Goal: Task Accomplishment & Management: Manage account settings

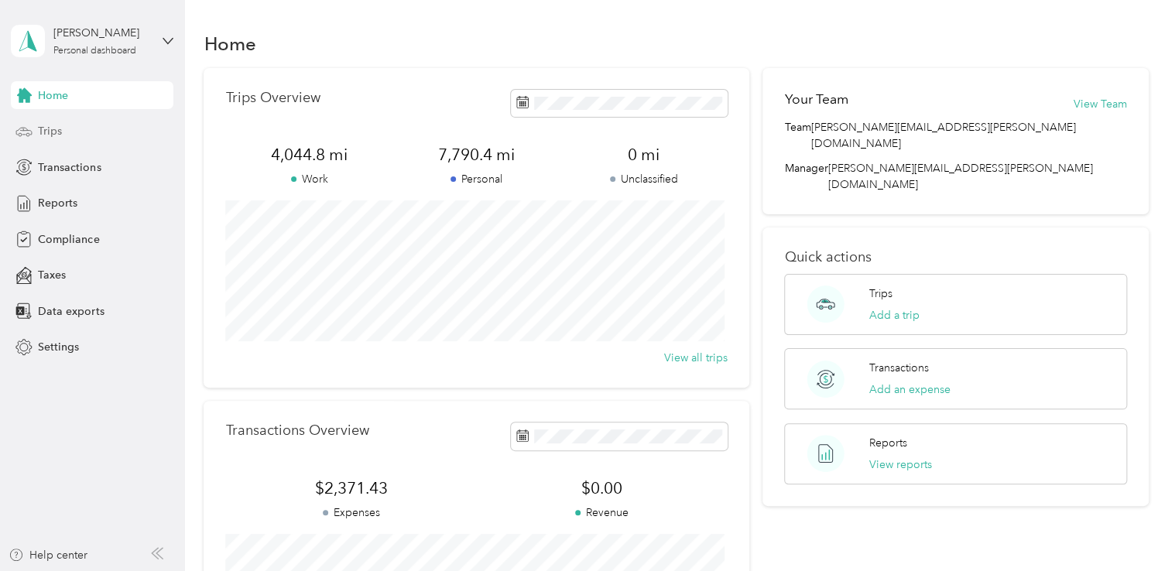
click at [44, 131] on span "Trips" at bounding box center [50, 131] width 24 height 16
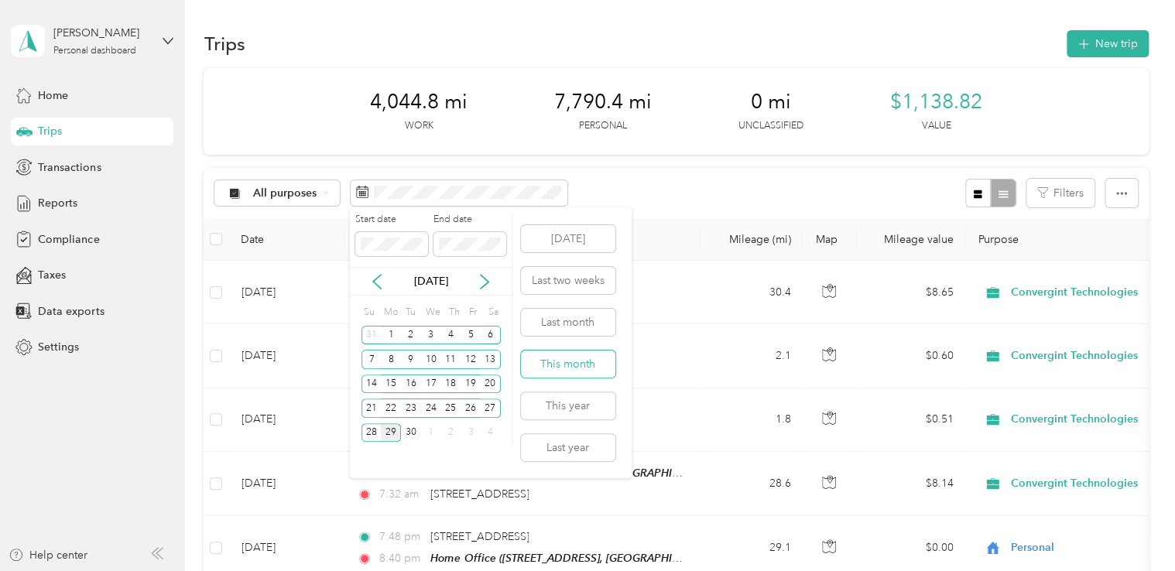
click at [576, 367] on button "This month" at bounding box center [568, 364] width 94 height 27
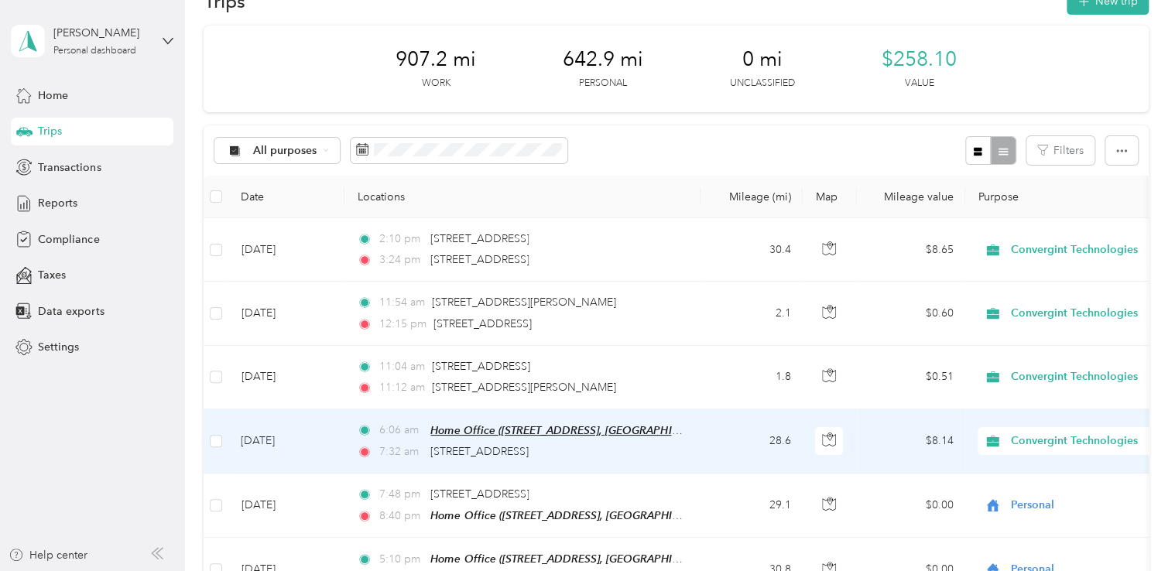
scroll to position [77, 0]
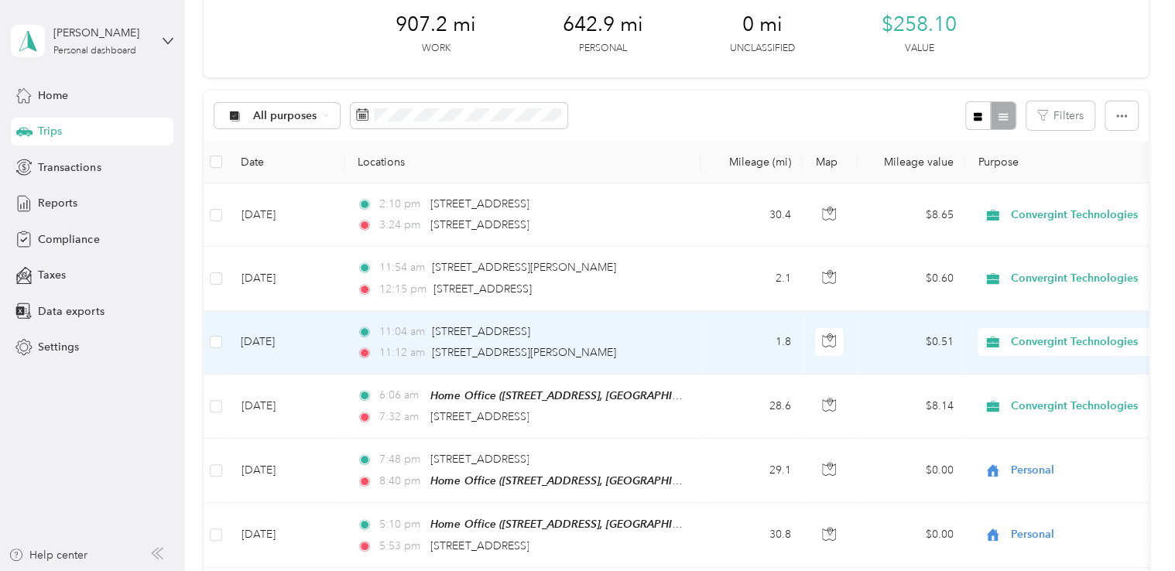
click at [1027, 342] on span "Convergint Technologies" at bounding box center [1082, 342] width 142 height 17
click at [1025, 397] on span "Personal" at bounding box center [1090, 397] width 146 height 16
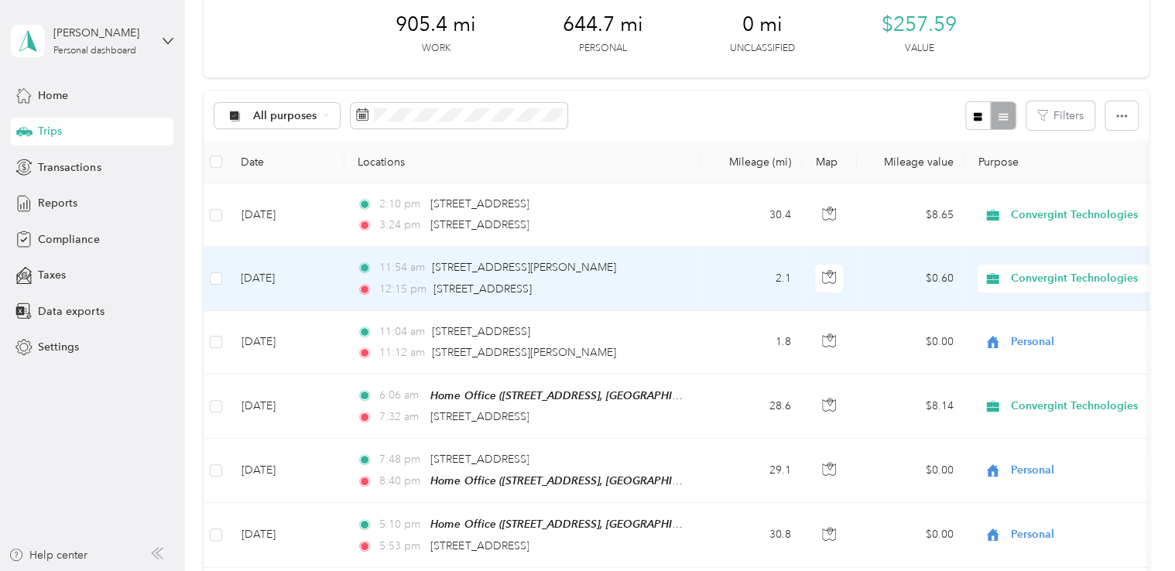
click at [1056, 277] on span "Convergint Technologies" at bounding box center [1082, 278] width 142 height 17
click at [1035, 333] on span "Personal" at bounding box center [1090, 334] width 146 height 16
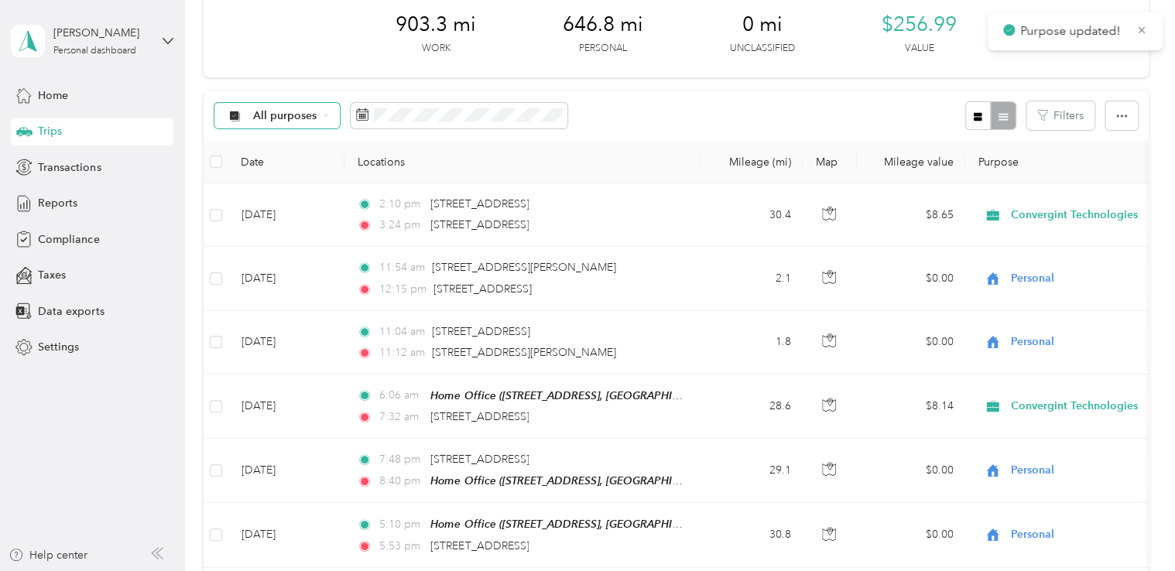
click at [321, 116] on div "All purposes" at bounding box center [276, 116] width 125 height 26
click at [273, 203] on li "Convergint Technologies" at bounding box center [303, 197] width 177 height 27
